Goal: Navigation & Orientation: Find specific page/section

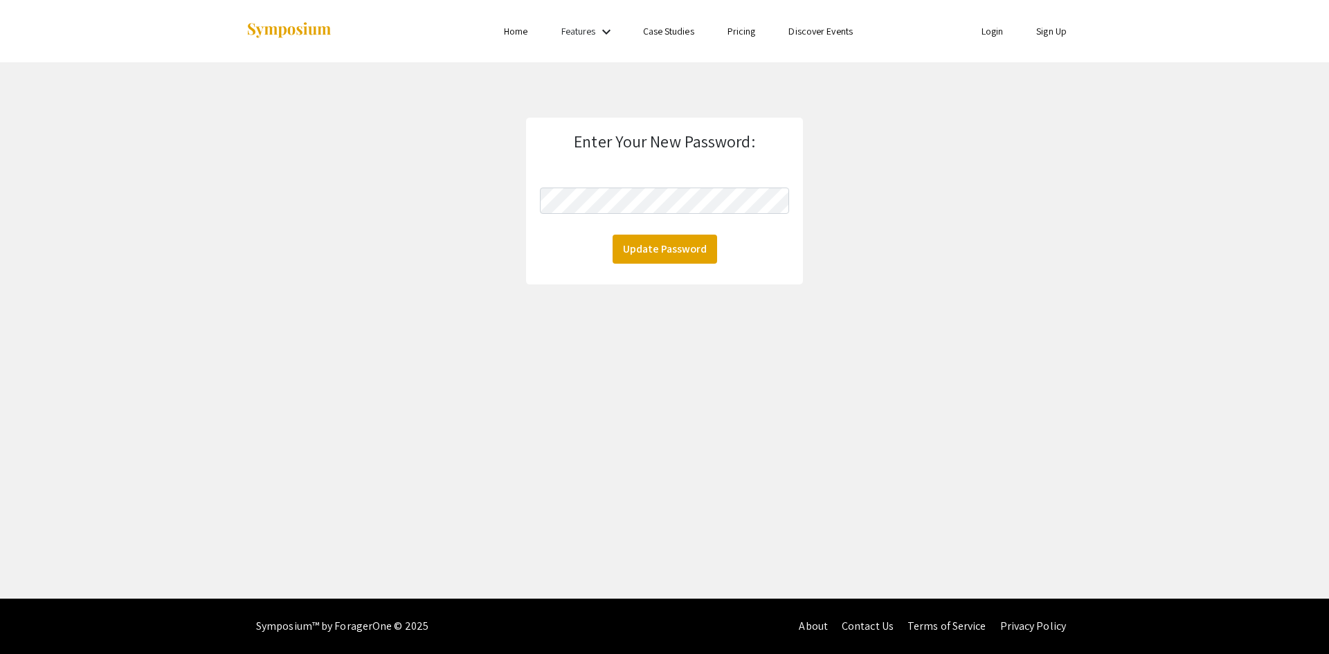
click at [989, 33] on link "Login" at bounding box center [993, 31] width 22 height 12
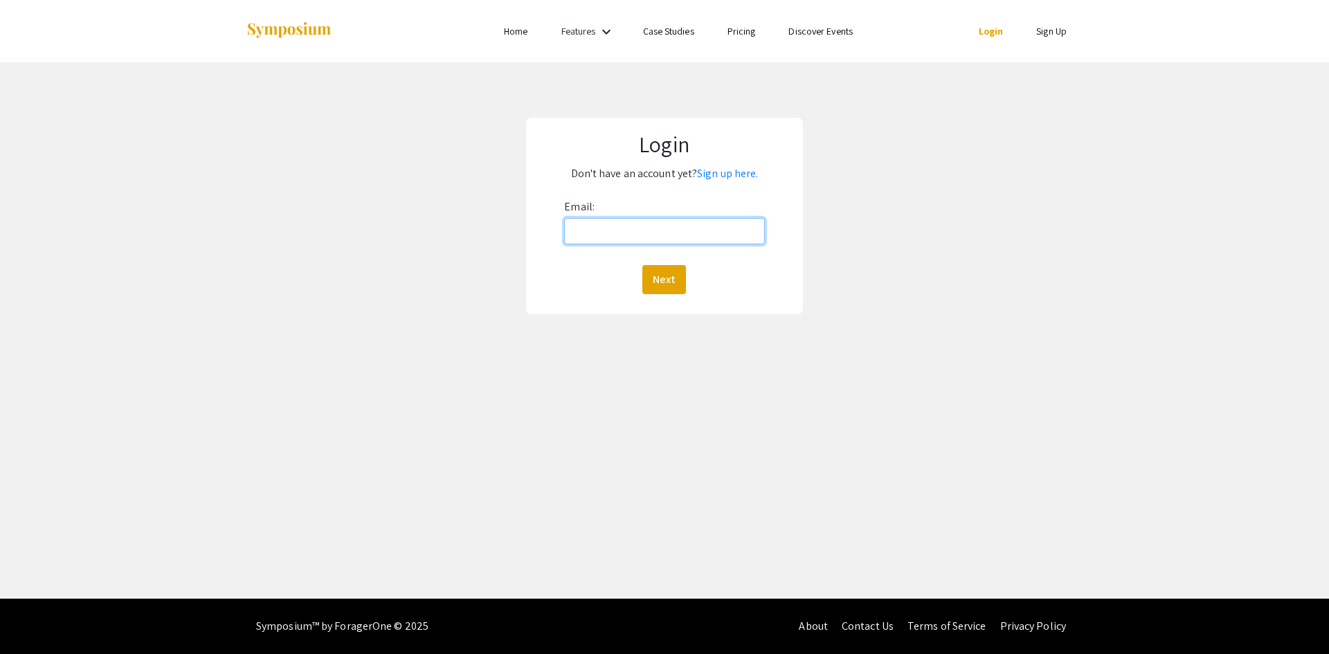
click at [640, 232] on input "Email:" at bounding box center [664, 231] width 200 height 26
click at [710, 231] on input "Email:" at bounding box center [664, 231] width 200 height 26
type input "[EMAIL_ADDRESS][DOMAIN_NAME]"
click at [667, 277] on button "Next" at bounding box center [665, 279] width 44 height 29
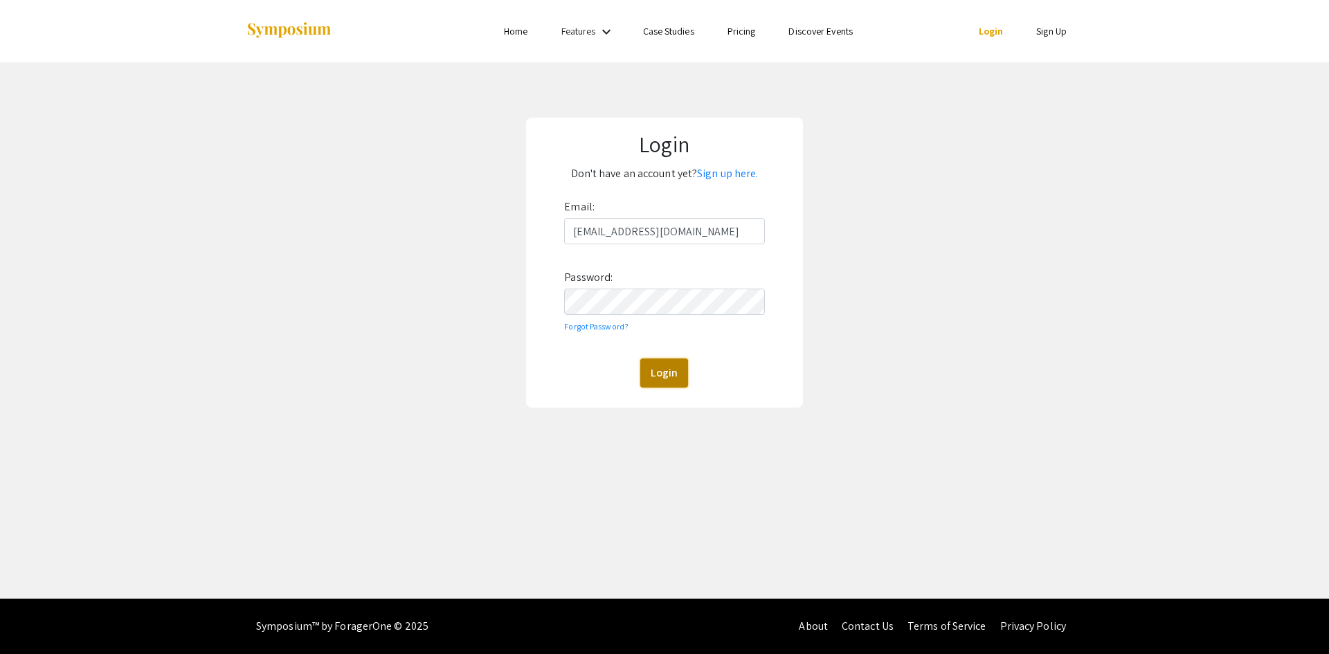
click at [665, 371] on button "Login" at bounding box center [664, 373] width 48 height 29
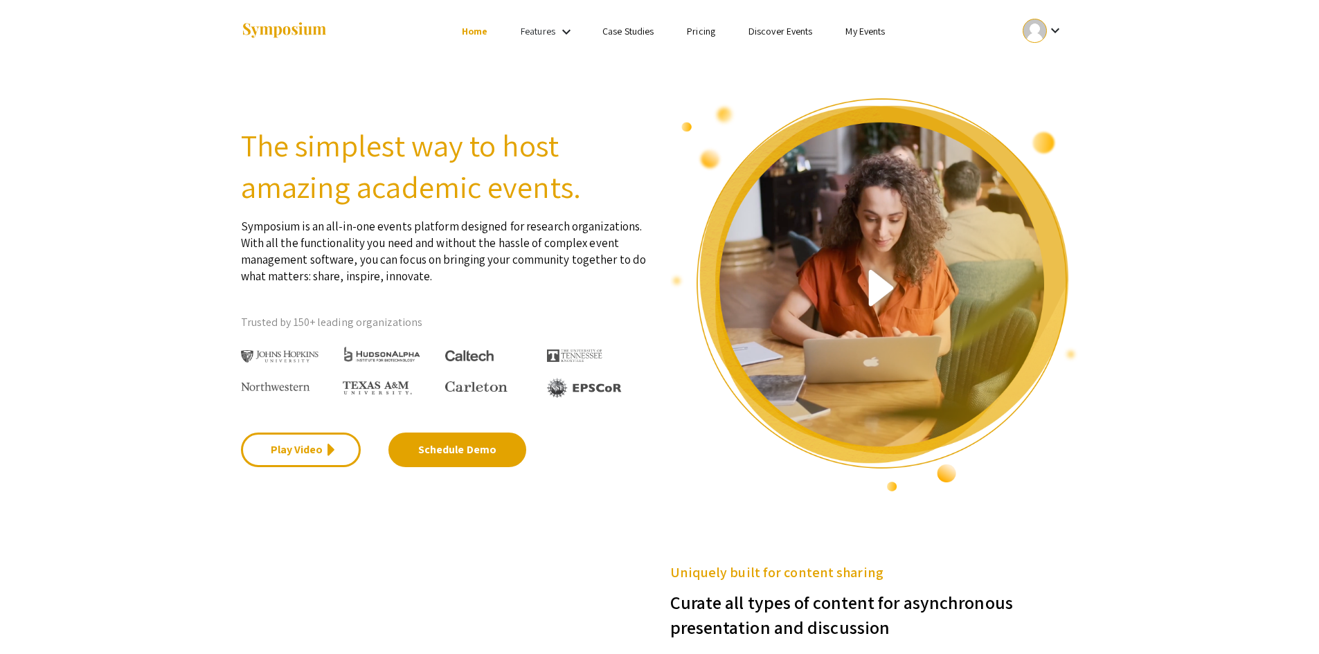
click at [564, 34] on mat-icon "keyboard_arrow_down" at bounding box center [566, 32] width 17 height 17
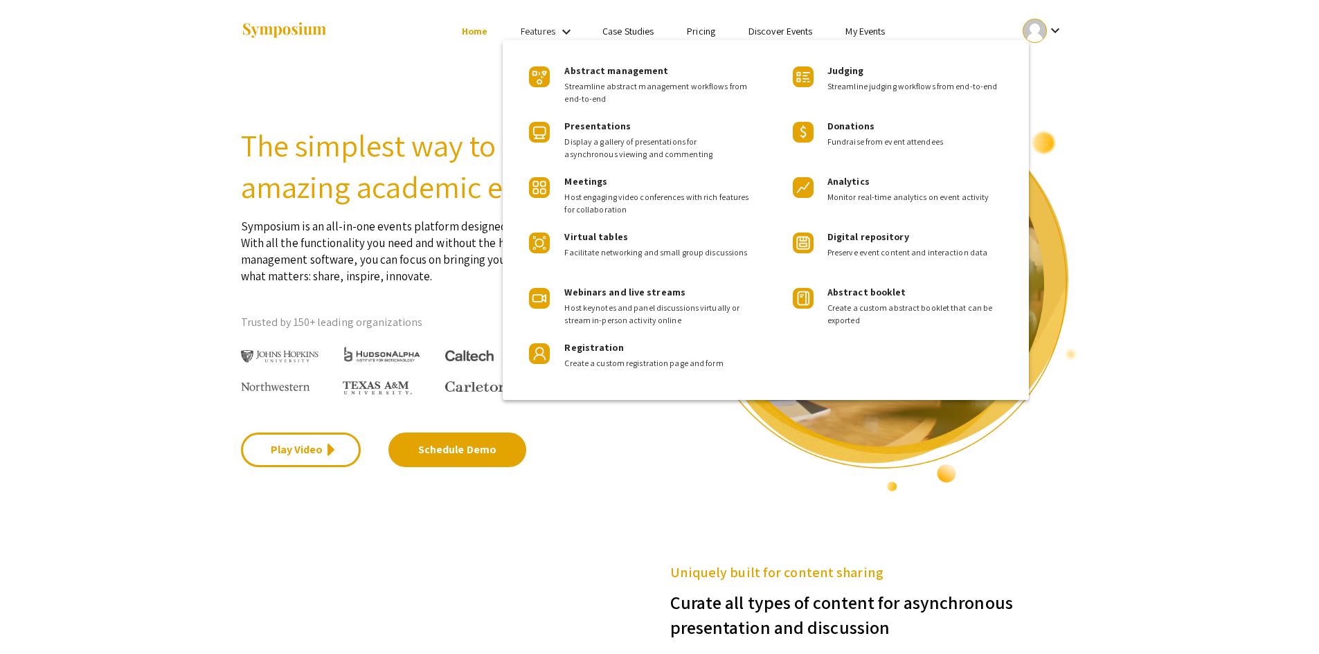
click at [462, 57] on div at bounding box center [659, 327] width 1319 height 654
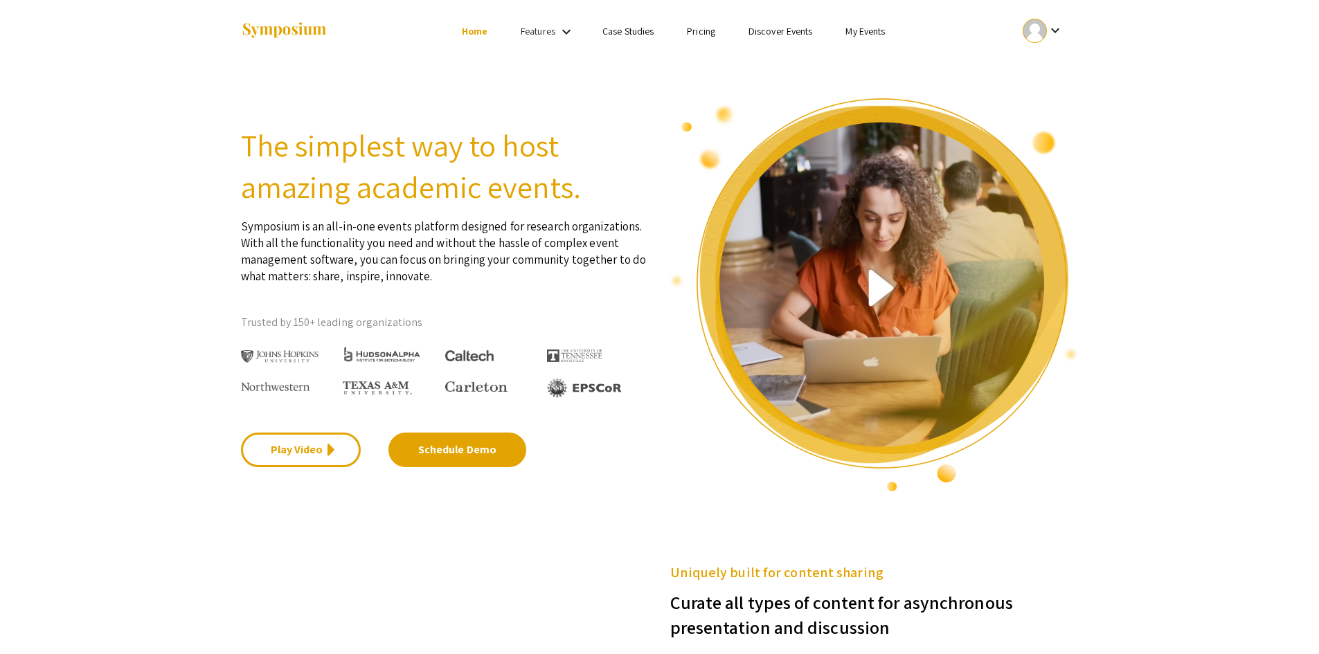
click at [869, 35] on link "My Events" at bounding box center [864, 31] width 39 height 12
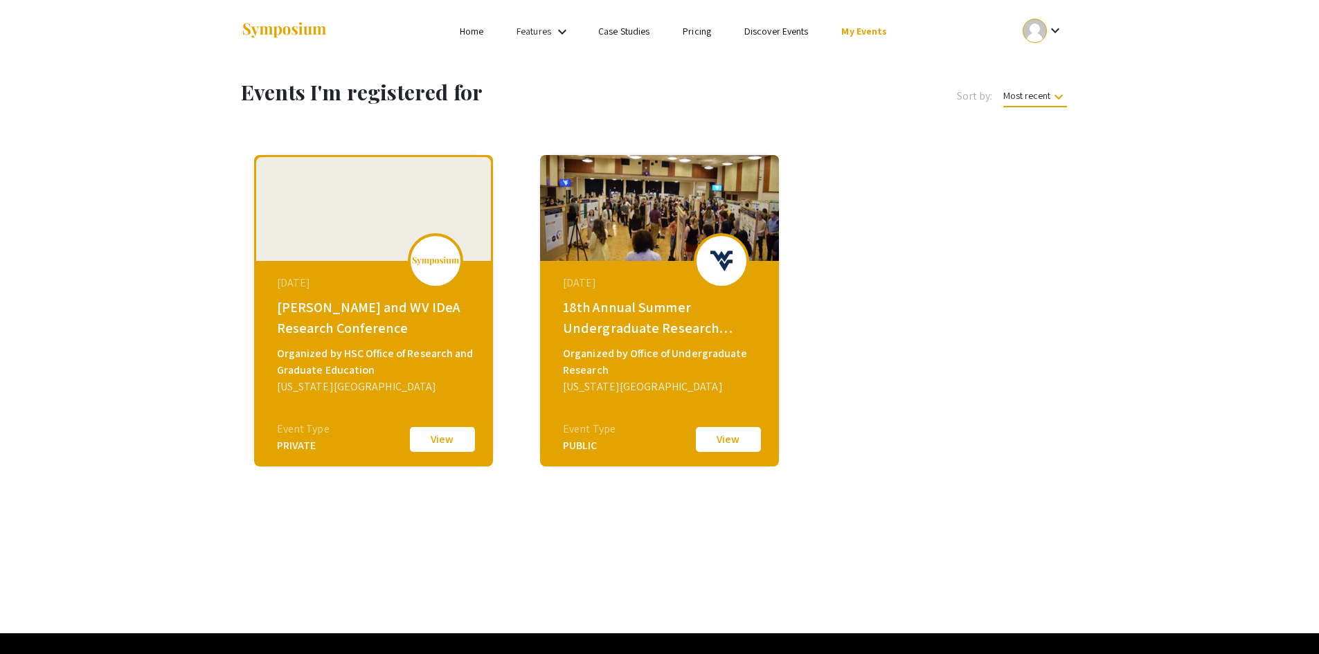
click at [431, 440] on button "View" at bounding box center [442, 439] width 69 height 29
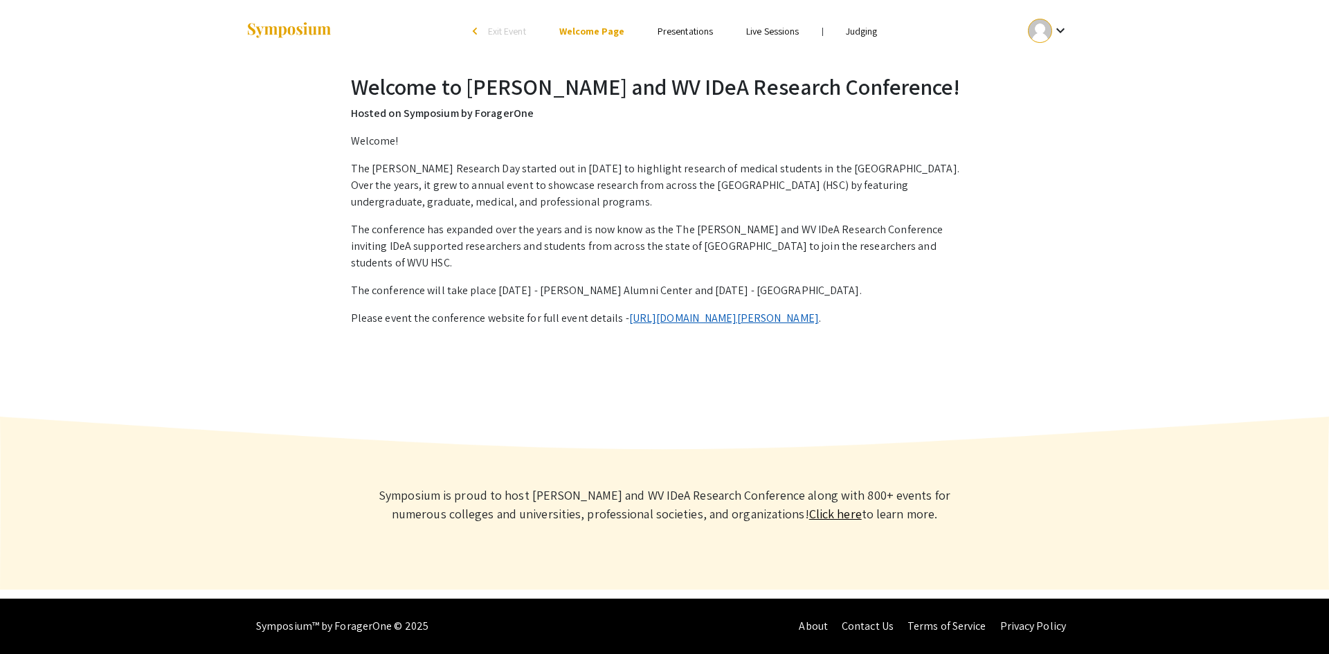
click at [765, 311] on link "[URL][DOMAIN_NAME][PERSON_NAME]" at bounding box center [724, 318] width 190 height 15
click at [861, 37] on li "Judging" at bounding box center [861, 31] width 65 height 17
click at [862, 35] on link "Judging" at bounding box center [862, 31] width 32 height 12
